Goal: Information Seeking & Learning: Learn about a topic

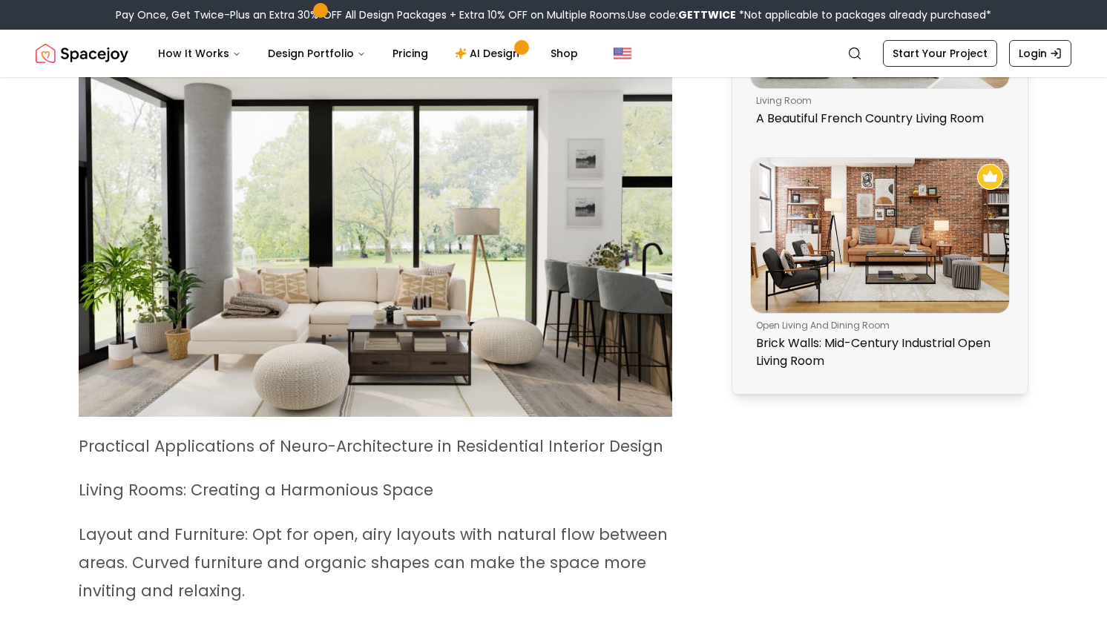
scroll to position [1194, 0]
drag, startPoint x: 363, startPoint y: 341, endPoint x: 318, endPoint y: 0, distance: 344.3
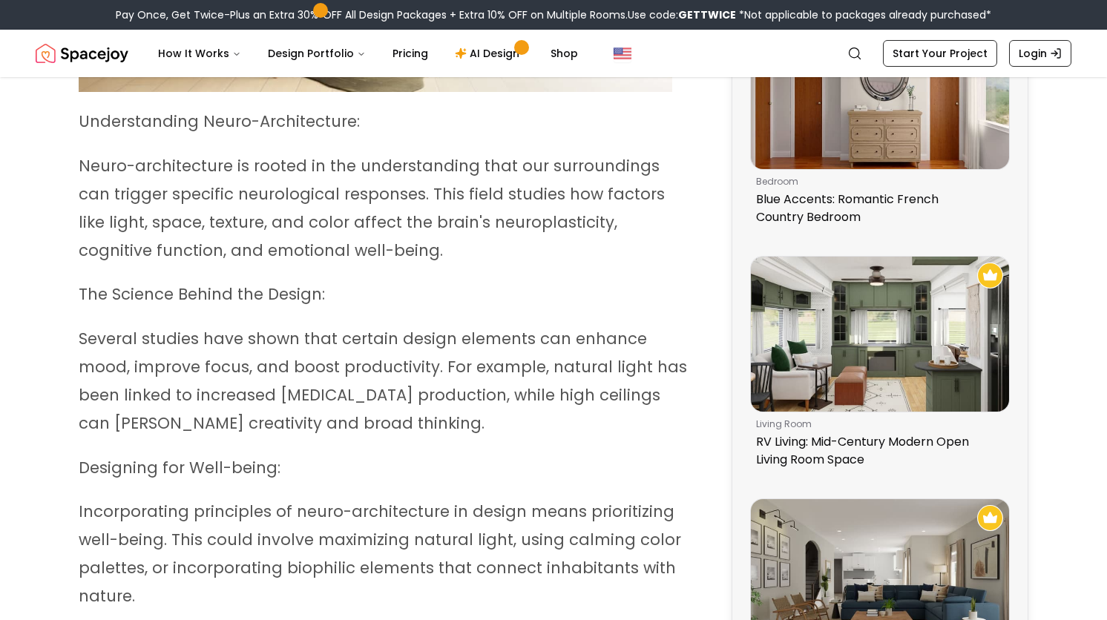
scroll to position [660, 0]
